Goal: Book appointment/travel/reservation

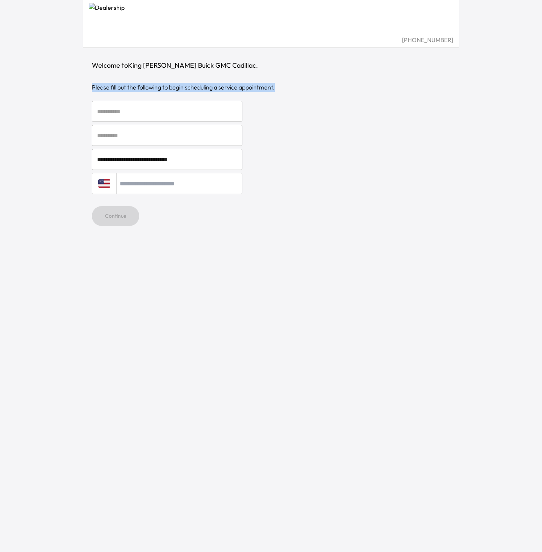
drag, startPoint x: 278, startPoint y: 88, endPoint x: 93, endPoint y: 90, distance: 184.3
click at [93, 90] on div "Please fill out the following to begin scheduling a service appointment." at bounding box center [271, 87] width 358 height 9
copy div "Please fill out the following to begin scheduling a service appointment."
